Goal: Information Seeking & Learning: Learn about a topic

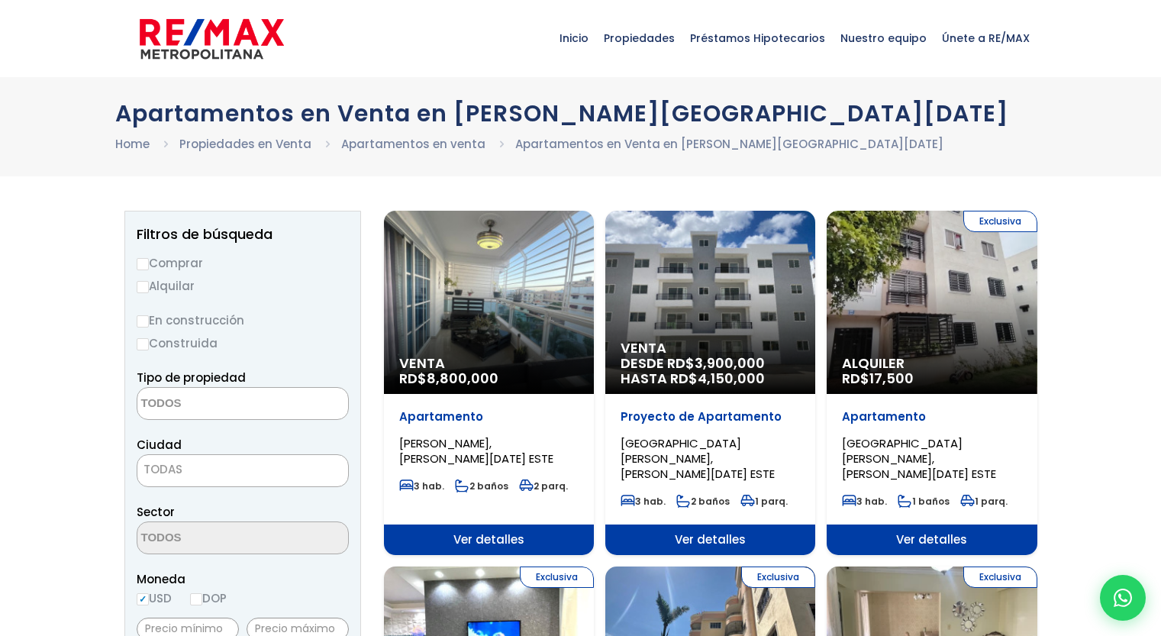
select select
click at [692, 317] on div "Venta DESDE RD$ 3,900,000 HASTA RD$ 4,150,000" at bounding box center [710, 302] width 210 height 183
click at [686, 337] on div "Venta DESDE RD$ 3,900,000 HASTA RD$ 4,150,000" at bounding box center [710, 302] width 210 height 183
click at [746, 319] on div "Venta DESDE RD$ 3,900,000 HASTA RD$ 4,150,000" at bounding box center [710, 302] width 210 height 183
select select
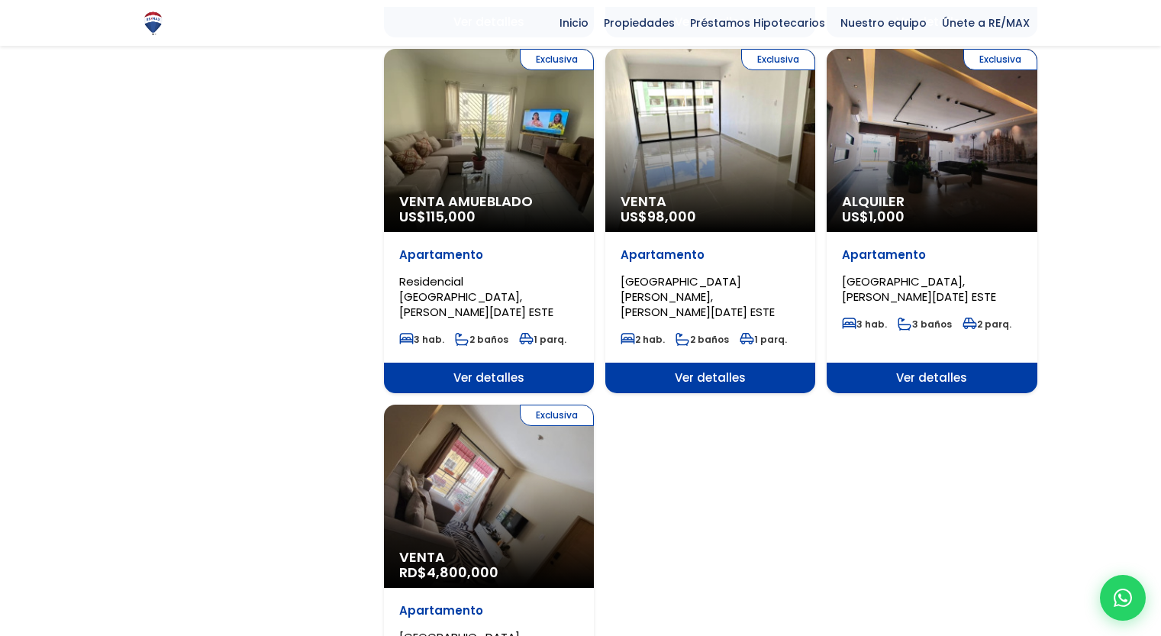
scroll to position [1789, 0]
